Goal: Task Accomplishment & Management: Use online tool/utility

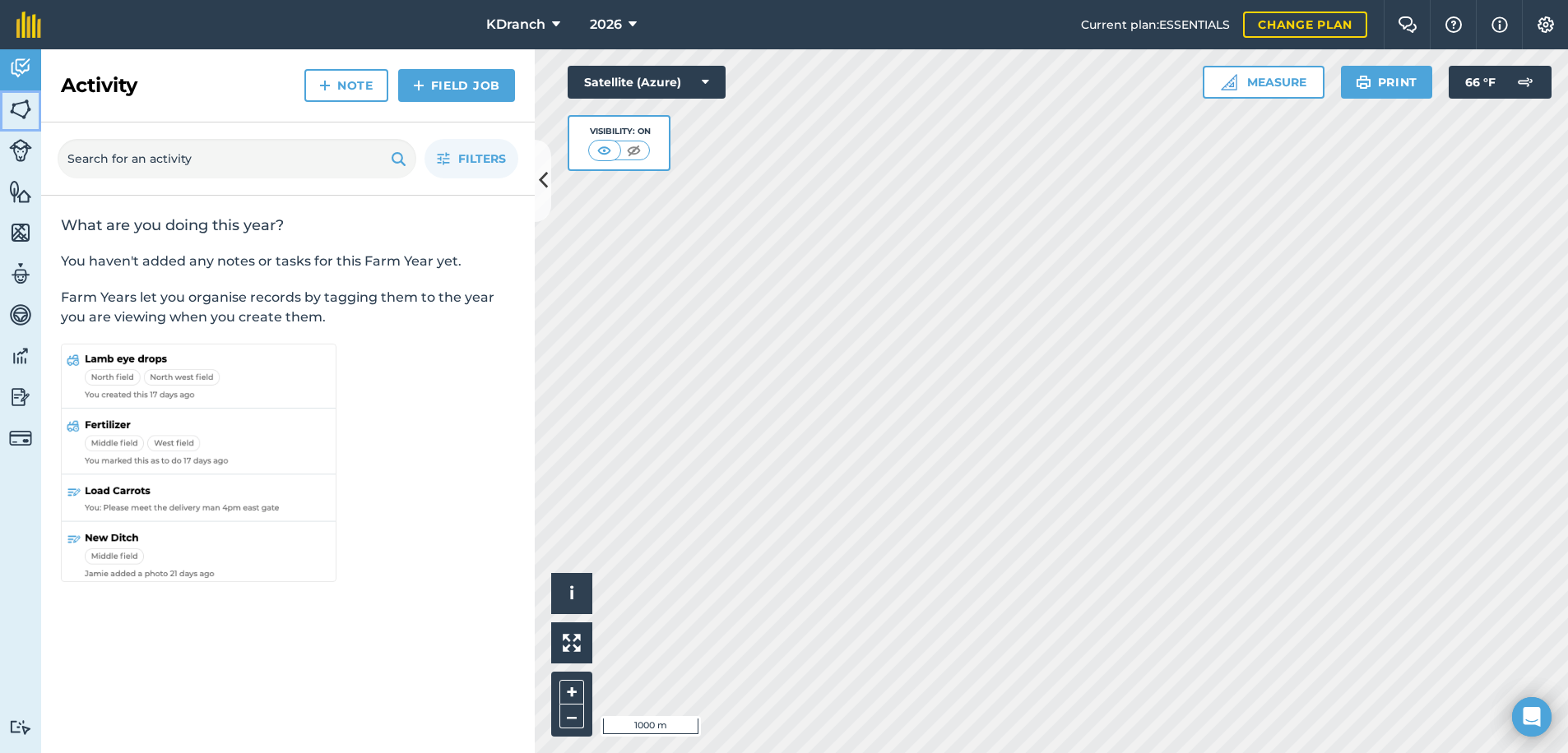
click at [26, 111] on img at bounding box center [20, 110] width 23 height 25
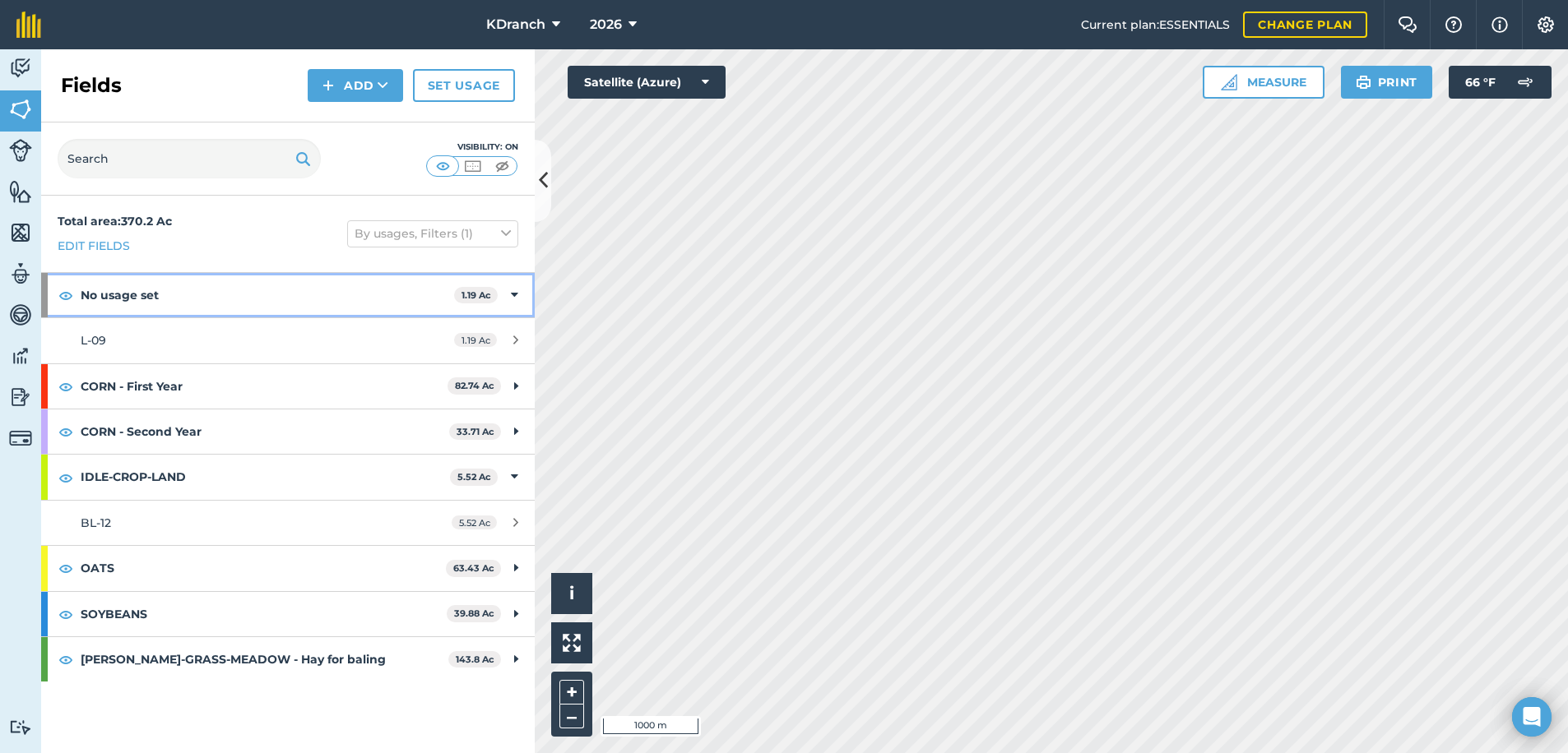
click at [524, 290] on div "No usage set 1.19 Ac" at bounding box center [288, 296] width 493 height 44
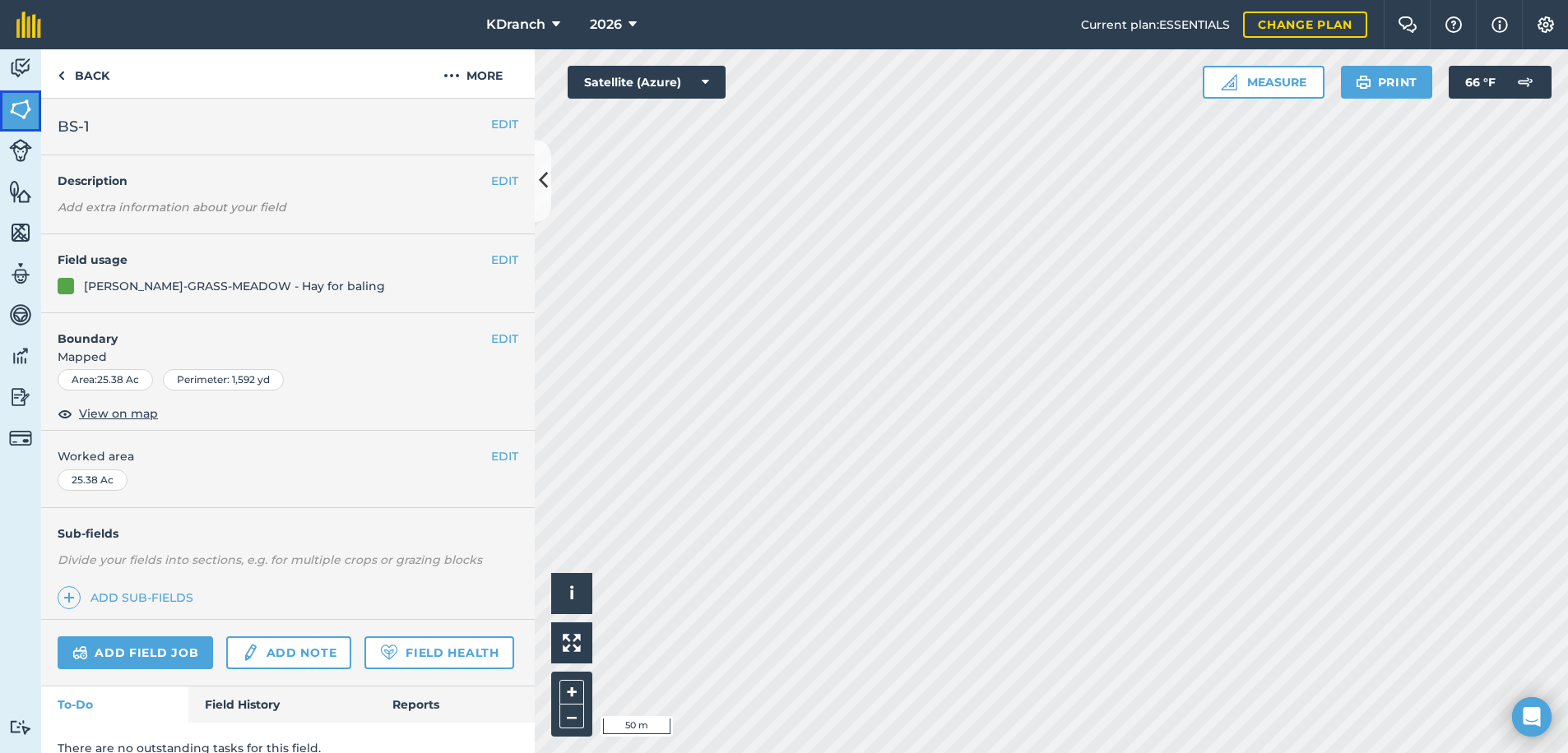
click at [20, 119] on img at bounding box center [20, 110] width 23 height 25
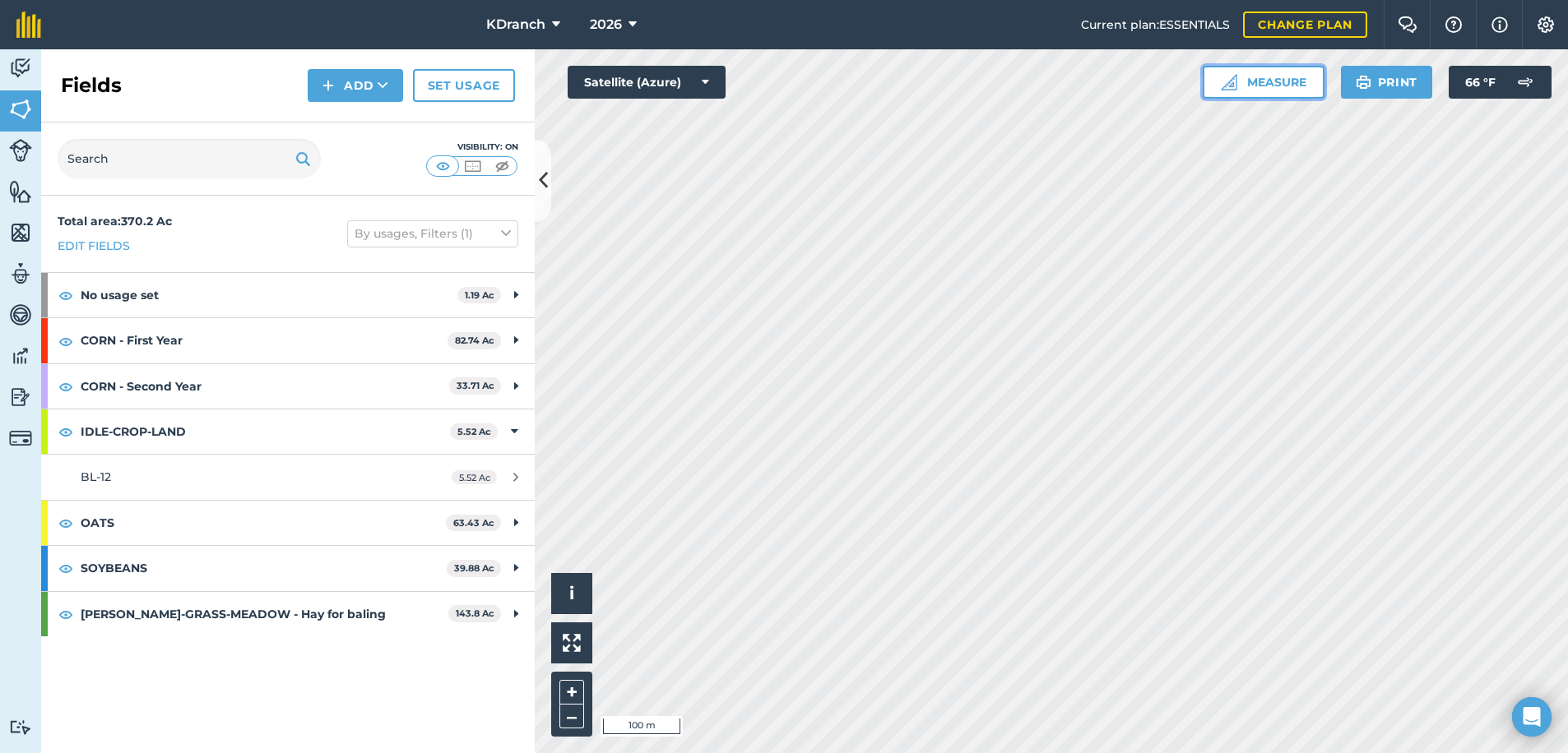
click at [1225, 95] on button "Measure" at bounding box center [1263, 82] width 121 height 33
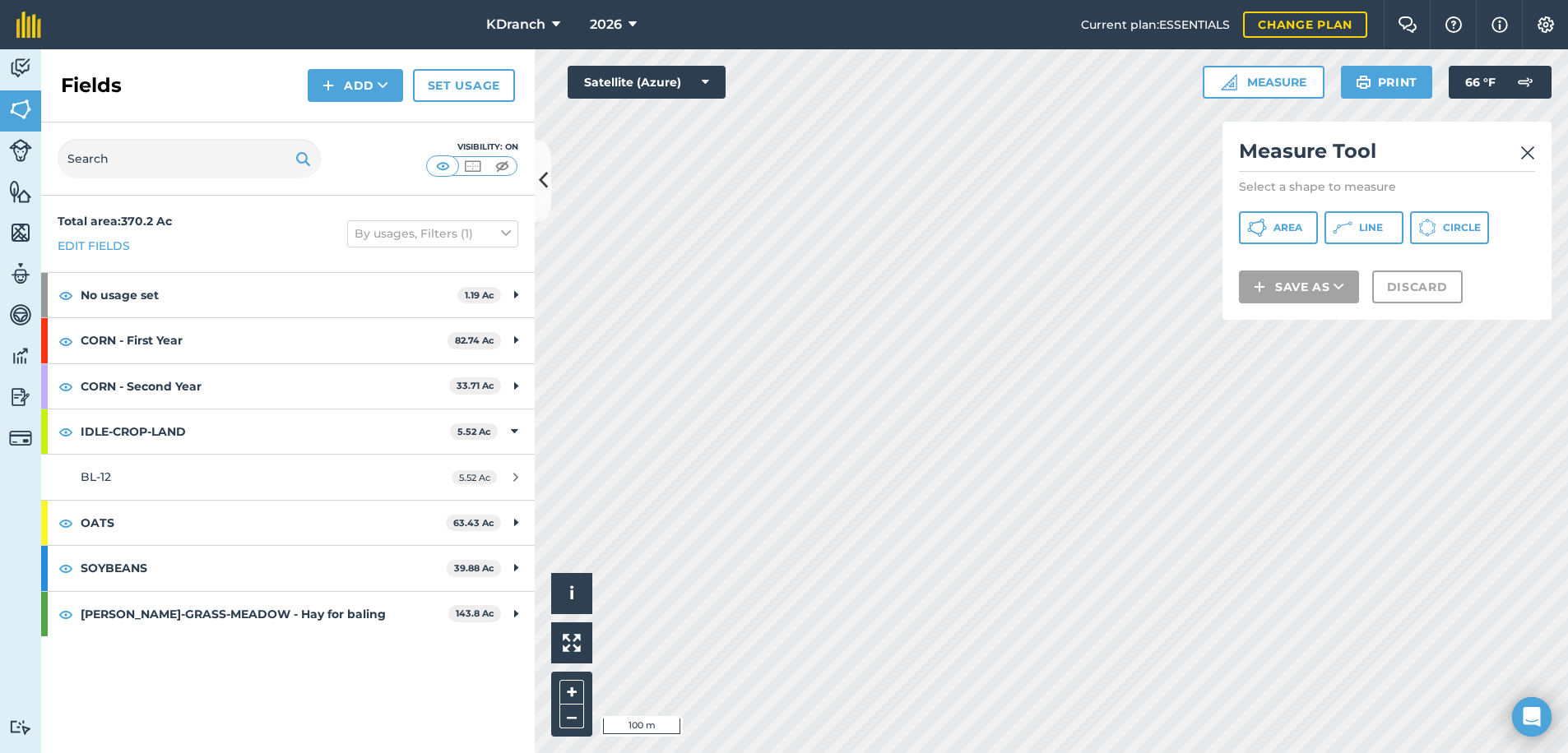
click at [1295, 250] on div "Measure Tool Select a shape to measure Area Line Circle Save as Discard" at bounding box center [1387, 221] width 329 height 198
click at [1293, 237] on button "Area" at bounding box center [1278, 227] width 79 height 33
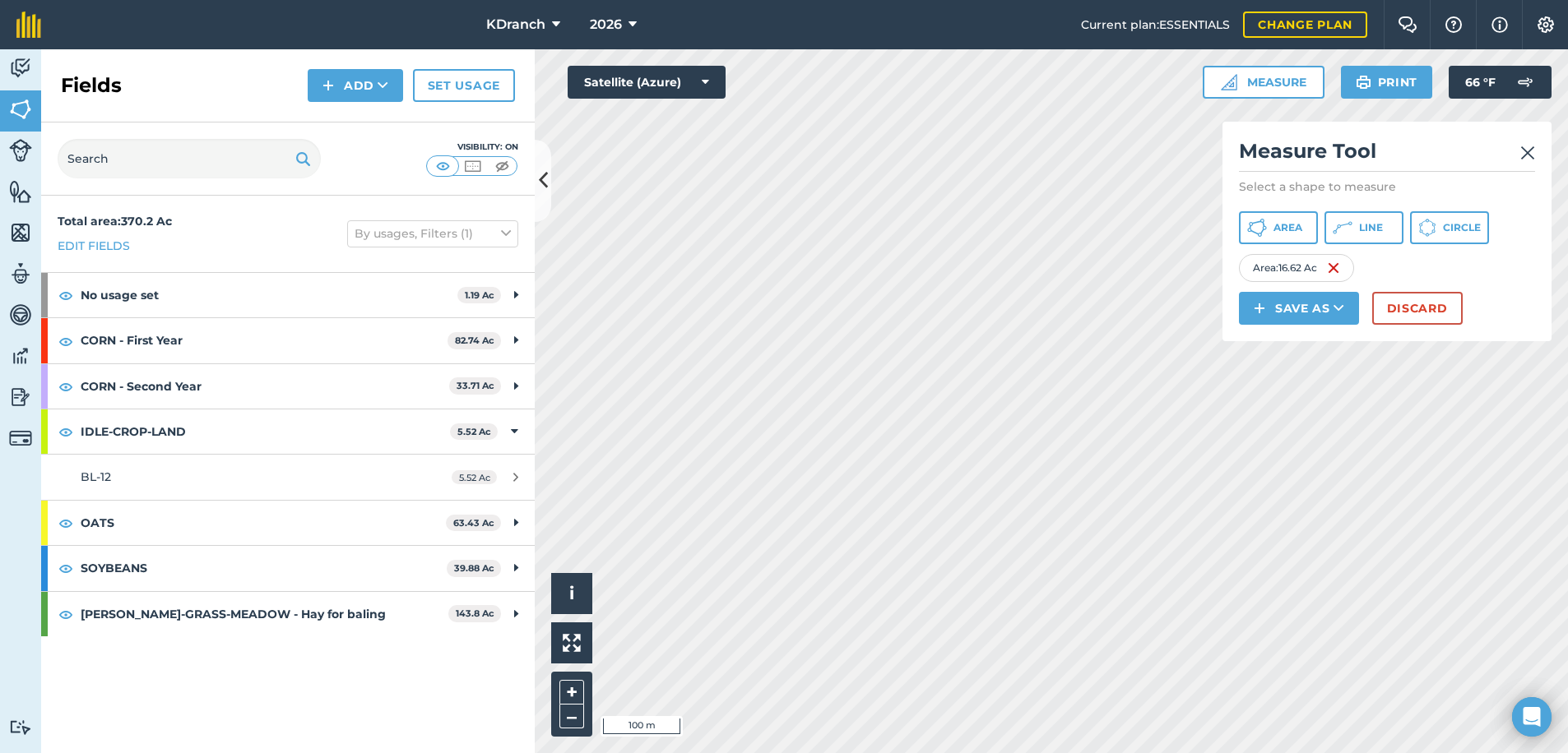
click at [1399, 334] on div "Click to start drawing i © 2025 TomTom, Microsoft 100 m + – Satellite (Azure) M…" at bounding box center [1051, 401] width 1033 height 704
click at [1283, 233] on span "Area" at bounding box center [1288, 228] width 29 height 13
click at [1299, 229] on span "Area" at bounding box center [1288, 228] width 29 height 13
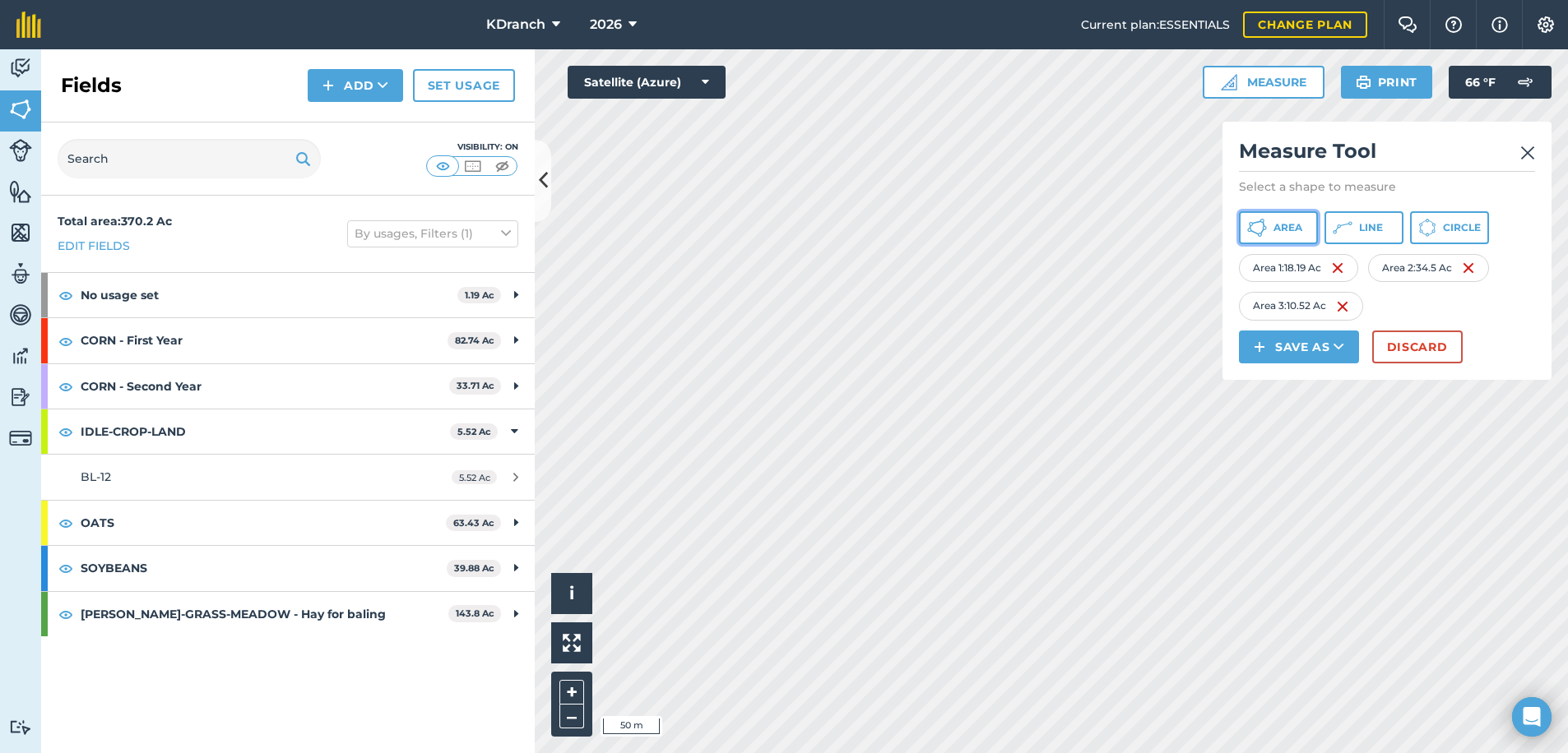
click at [1293, 228] on span "Area" at bounding box center [1288, 228] width 29 height 13
click at [1352, 230] on button "Line" at bounding box center [1364, 227] width 79 height 33
click at [1308, 223] on button "Area" at bounding box center [1278, 227] width 79 height 33
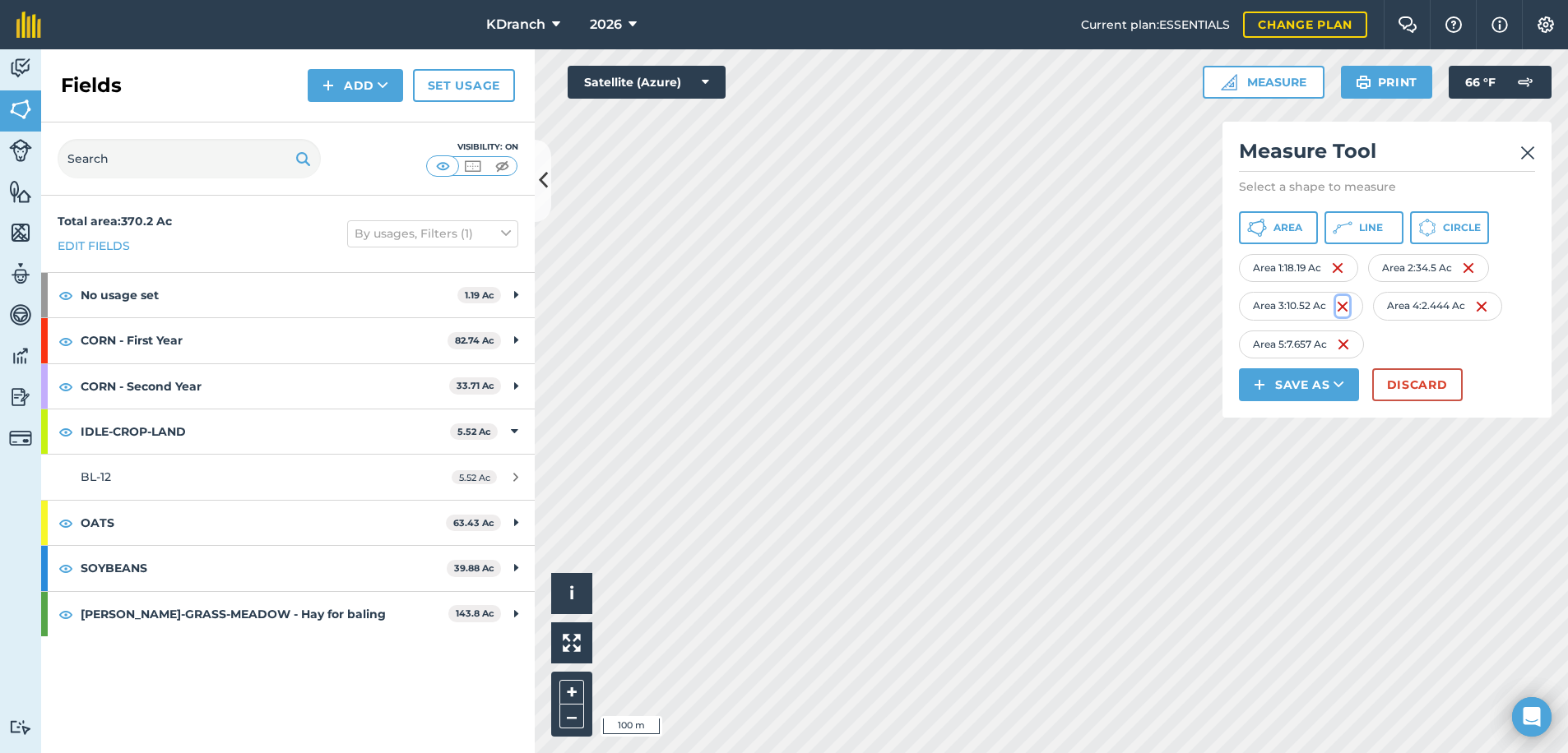
click at [1348, 301] on img at bounding box center [1343, 306] width 13 height 19
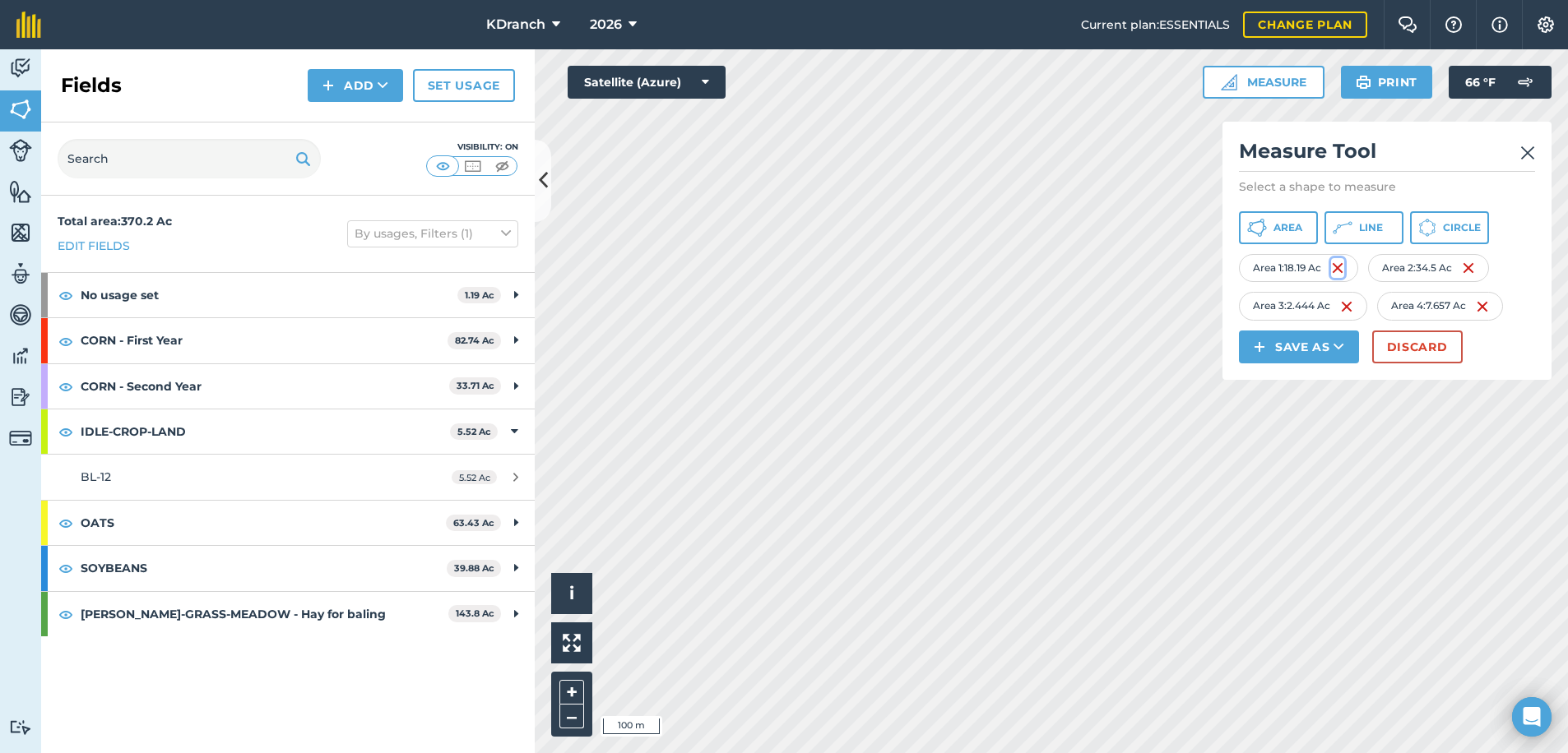
click at [1342, 270] on img at bounding box center [1338, 268] width 13 height 19
click at [1342, 270] on img at bounding box center [1337, 268] width 13 height 19
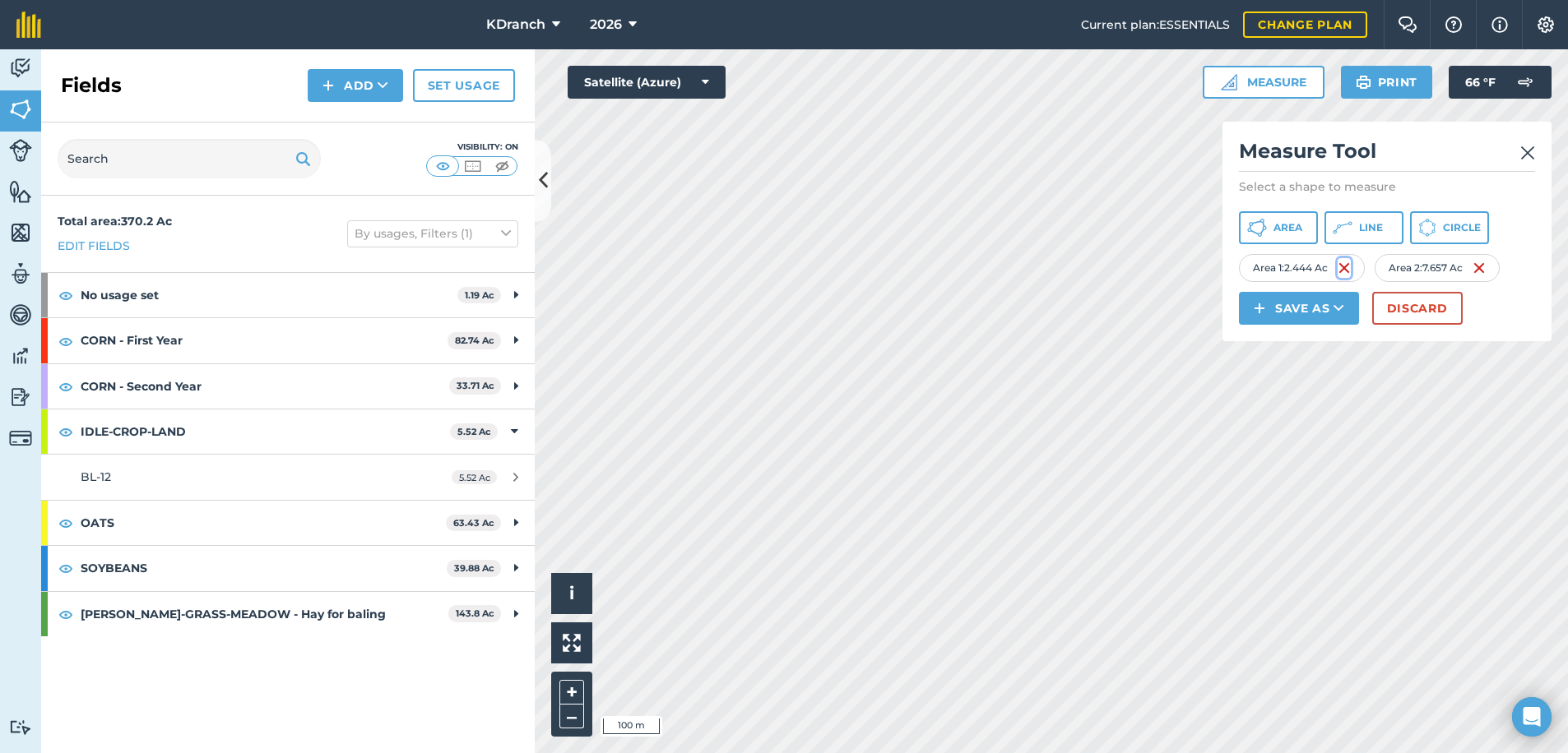
click at [1342, 270] on img at bounding box center [1345, 268] width 13 height 19
click at [1310, 299] on button "Save as" at bounding box center [1298, 308] width 120 height 33
click at [1296, 346] on link "Field" at bounding box center [1299, 346] width 116 height 37
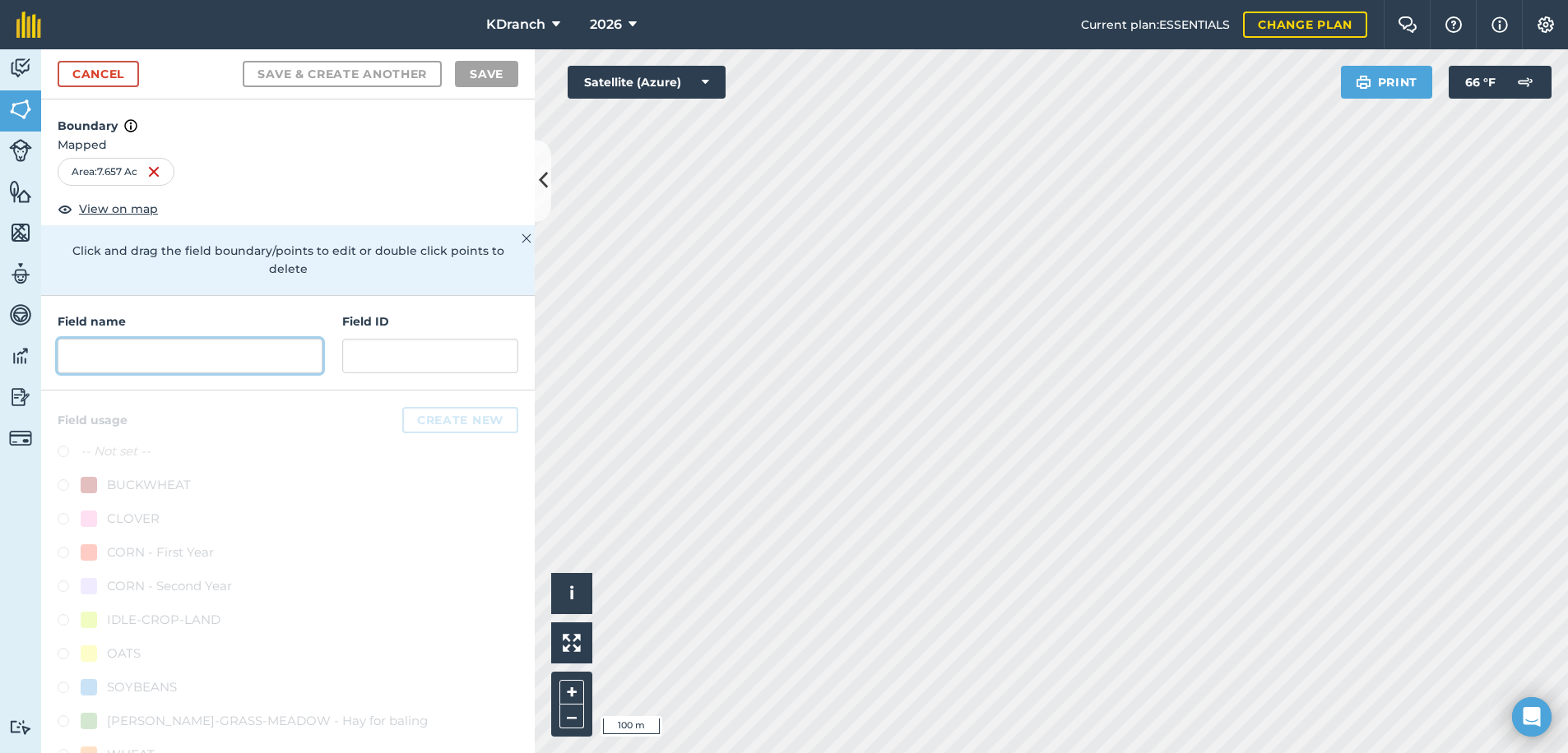
click at [182, 367] on input "text" at bounding box center [190, 356] width 265 height 35
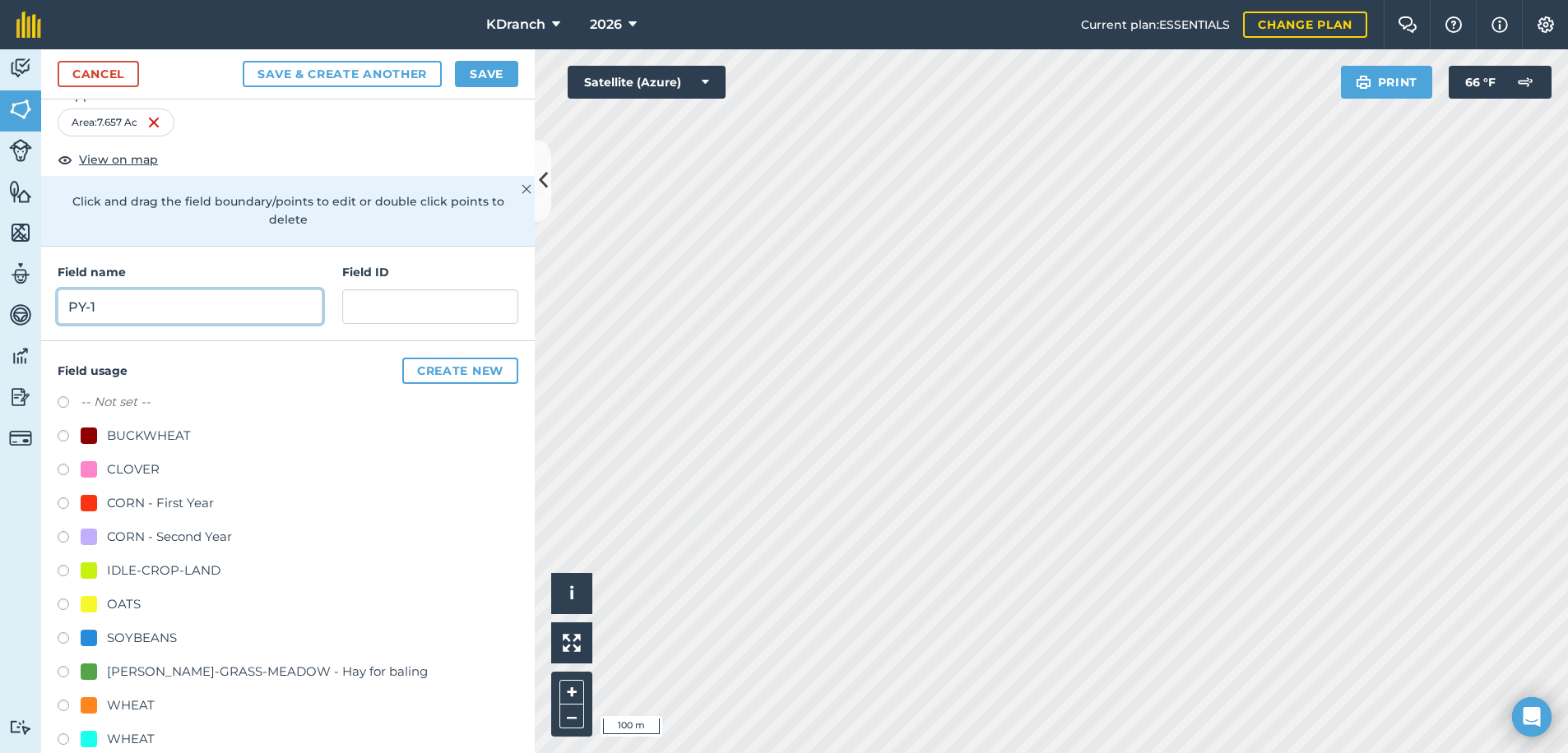
scroll to position [76, 0]
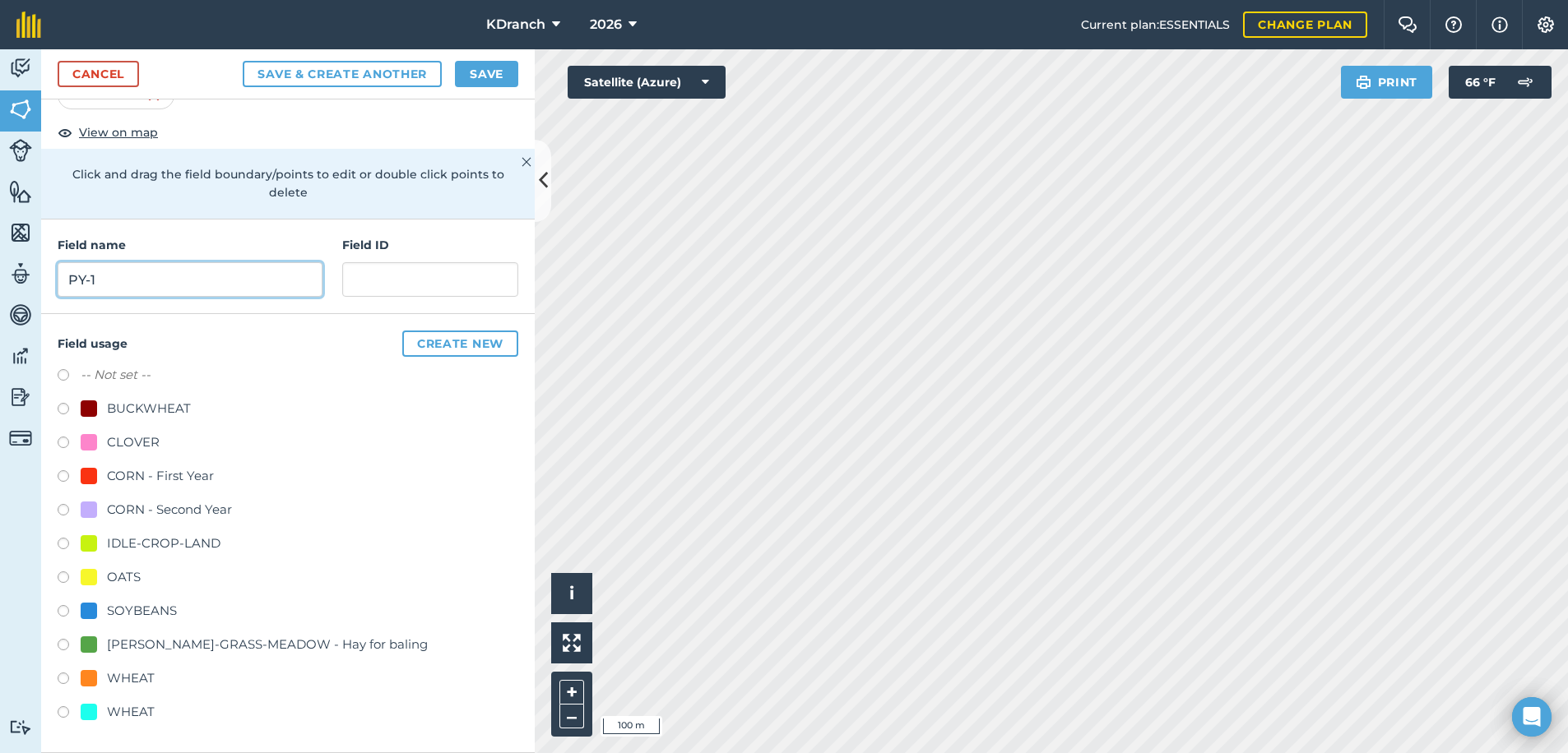
type input "PY-1"
click at [150, 641] on div "[PERSON_NAME]-GRASS-MEADOW - Hay for baling" at bounding box center [267, 644] width 321 height 19
radio input "true"
drag, startPoint x: 504, startPoint y: 76, endPoint x: 482, endPoint y: 53, distance: 31.8
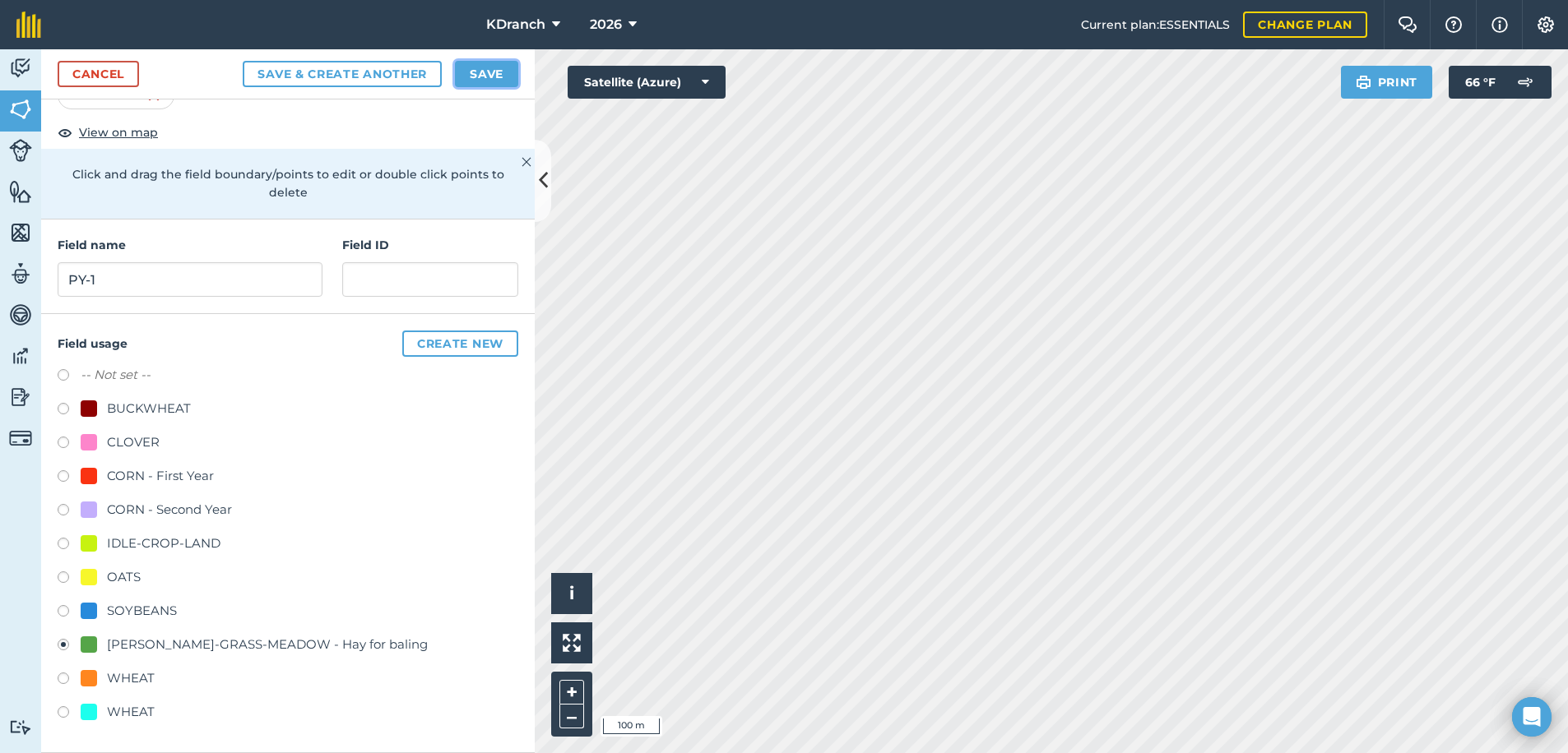
click at [504, 76] on button "Save" at bounding box center [486, 73] width 64 height 26
